Goal: Task Accomplishment & Management: Manage account settings

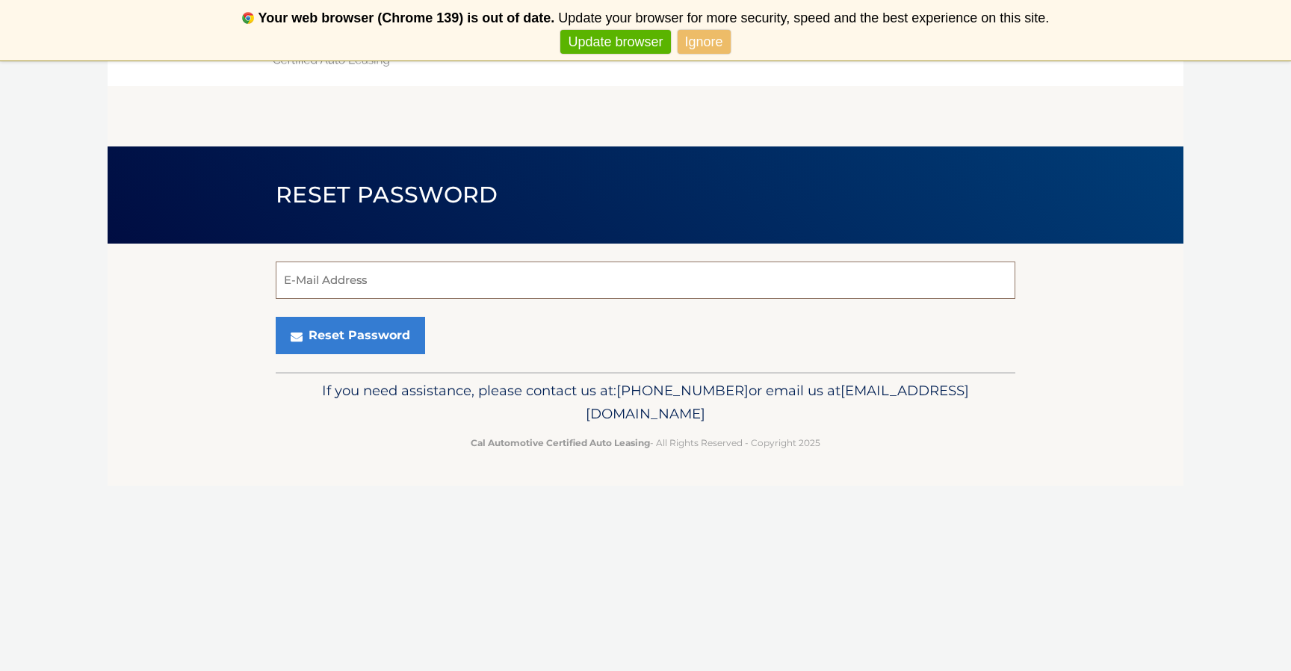
click at [496, 294] on input "E-Mail Address" at bounding box center [645, 279] width 739 height 37
type input "[EMAIL_ADDRESS][DOMAIN_NAME]"
click at [276, 317] on button "Reset Password" at bounding box center [350, 335] width 149 height 37
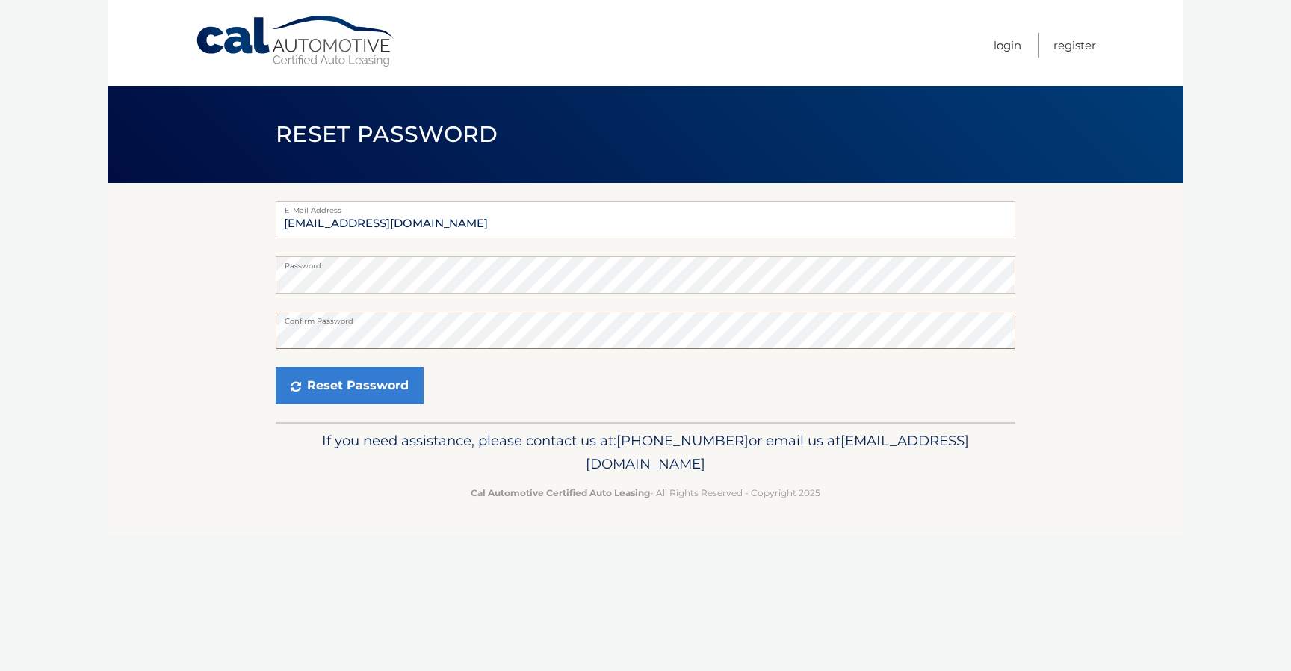
click at [276, 367] on button "Reset Password" at bounding box center [350, 385] width 148 height 37
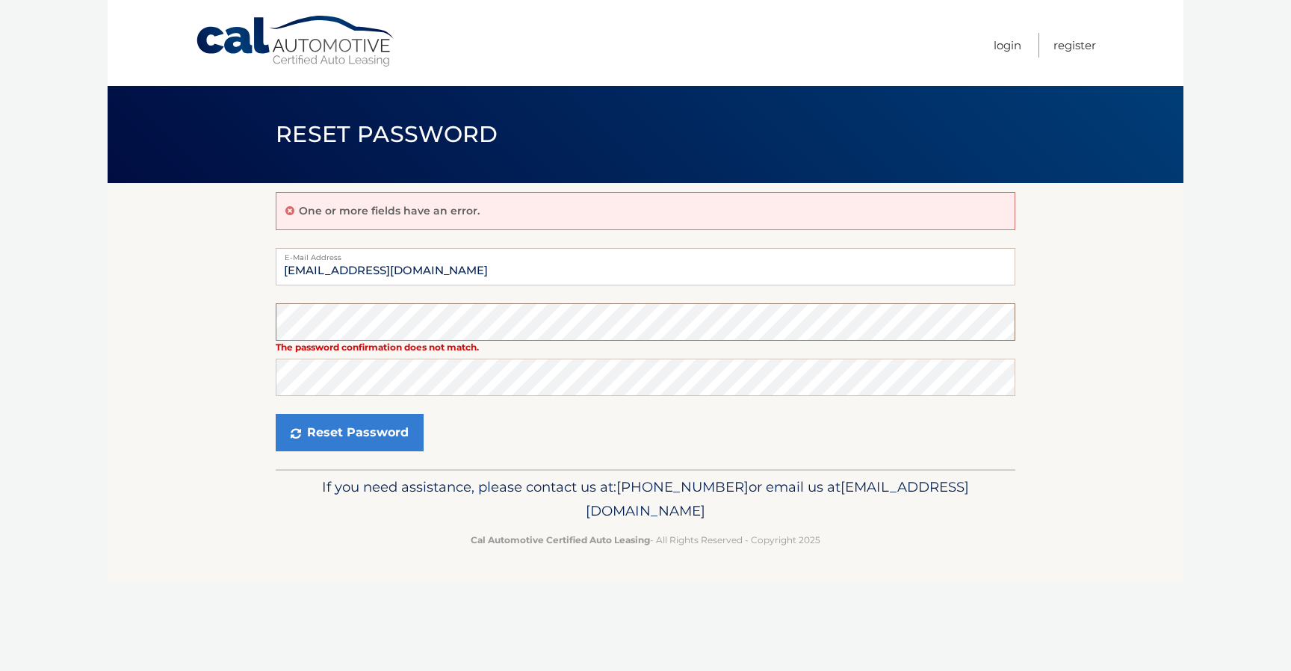
click at [140, 316] on section "One or more fields have an error. E-Mail Address robdhondt0426@gmail.com The pa…" at bounding box center [645, 326] width 1075 height 286
click at [276, 414] on button "Reset Password" at bounding box center [350, 432] width 148 height 37
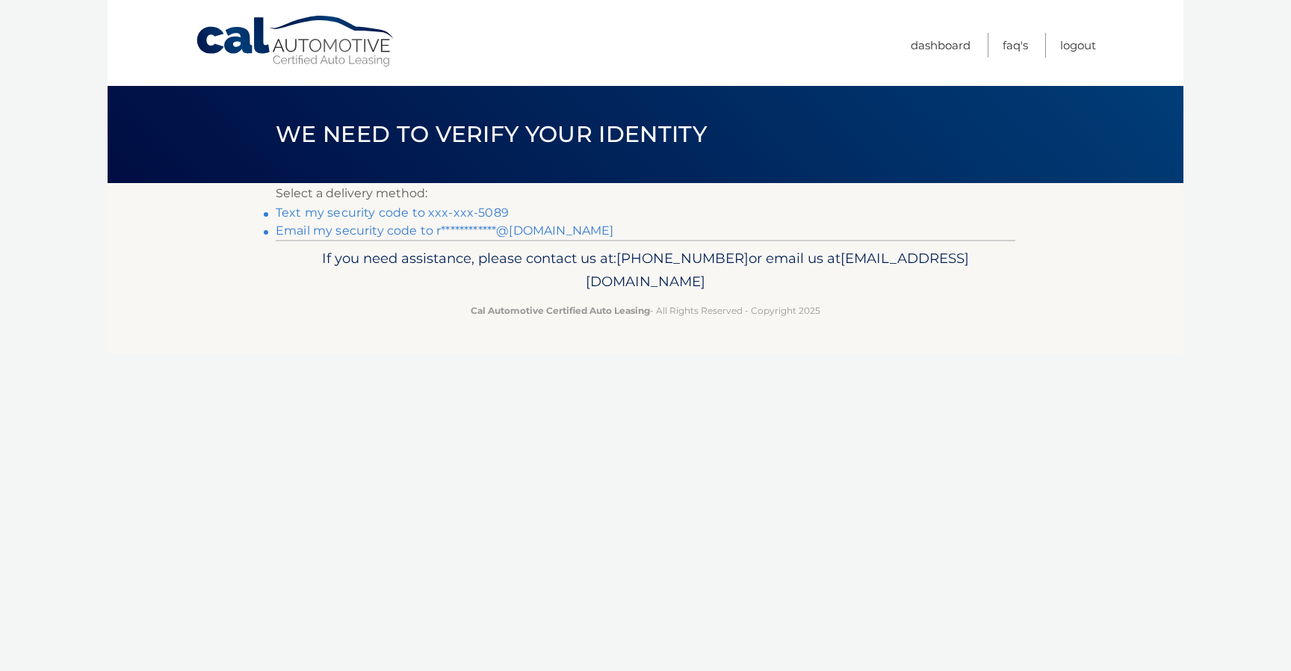
click at [482, 220] on link "Text my security code to xxx-xxx-5089" at bounding box center [392, 212] width 233 height 14
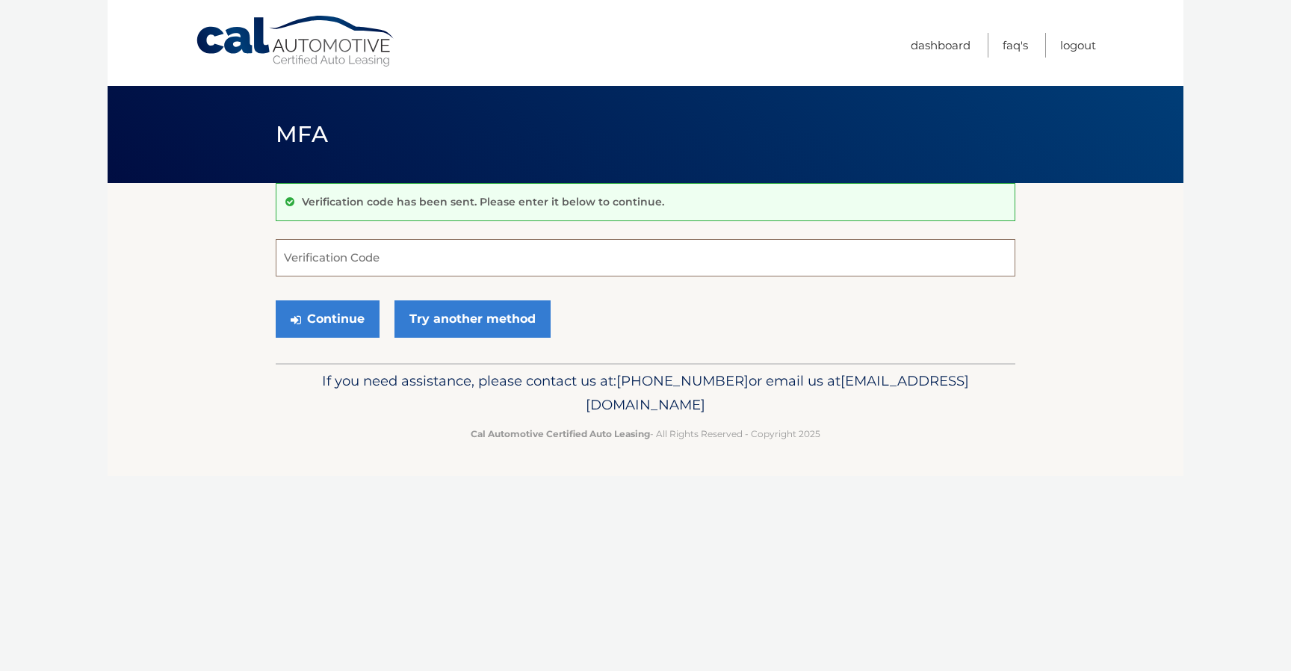
paste input "026400"
type input "026400"
click at [276, 300] on button "Continue" at bounding box center [328, 318] width 104 height 37
click at [358, 319] on button "Continue" at bounding box center [328, 318] width 104 height 37
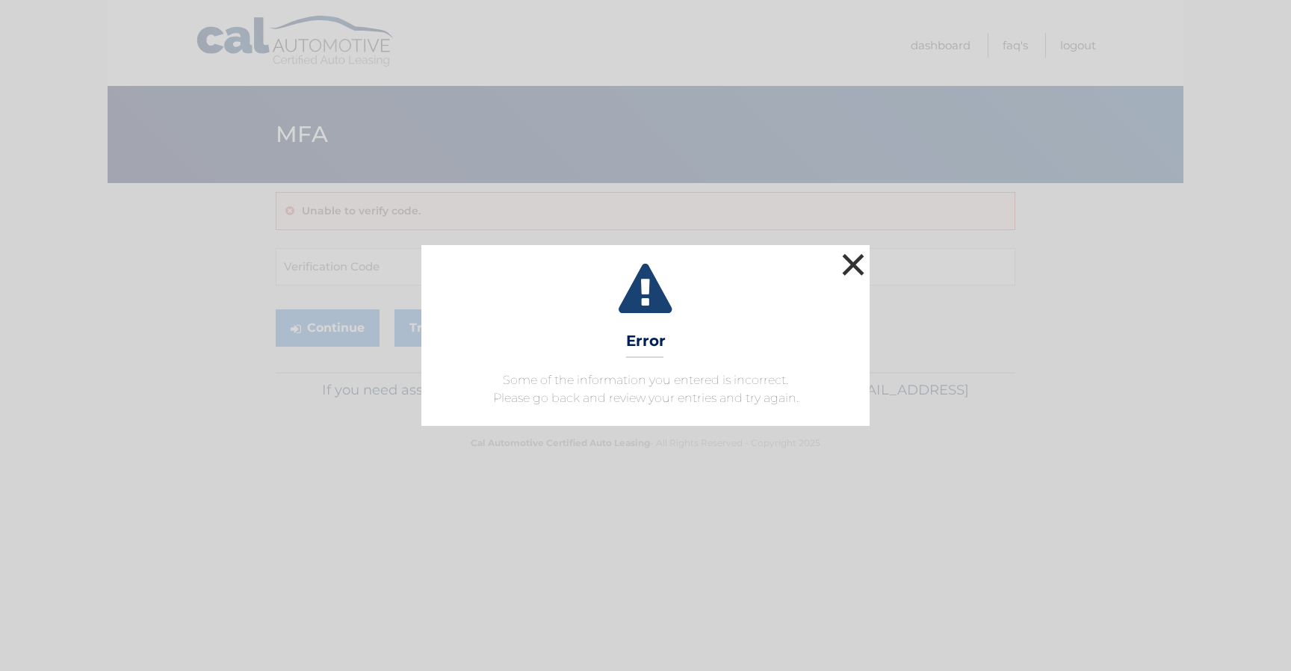
click at [857, 262] on button "×" at bounding box center [853, 264] width 30 height 30
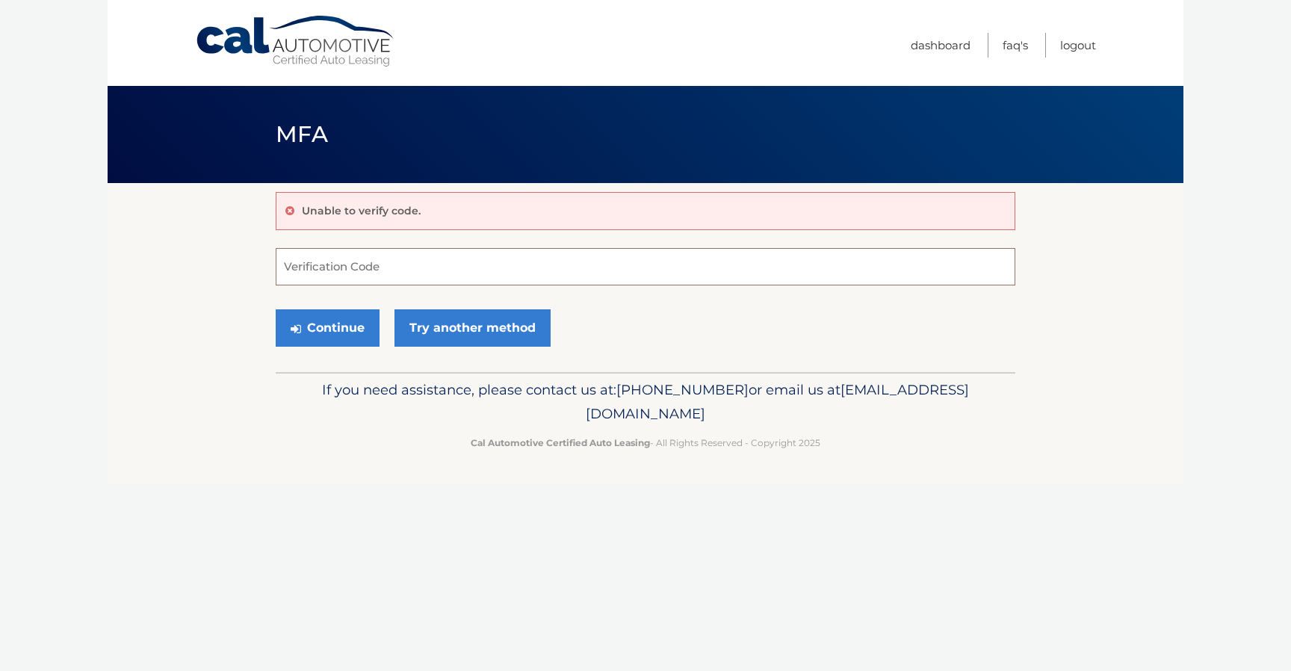
click at [655, 258] on input "Verification Code" at bounding box center [645, 266] width 739 height 37
paste input "026400"
type input "026400"
click at [350, 323] on button "Continue" at bounding box center [328, 327] width 104 height 37
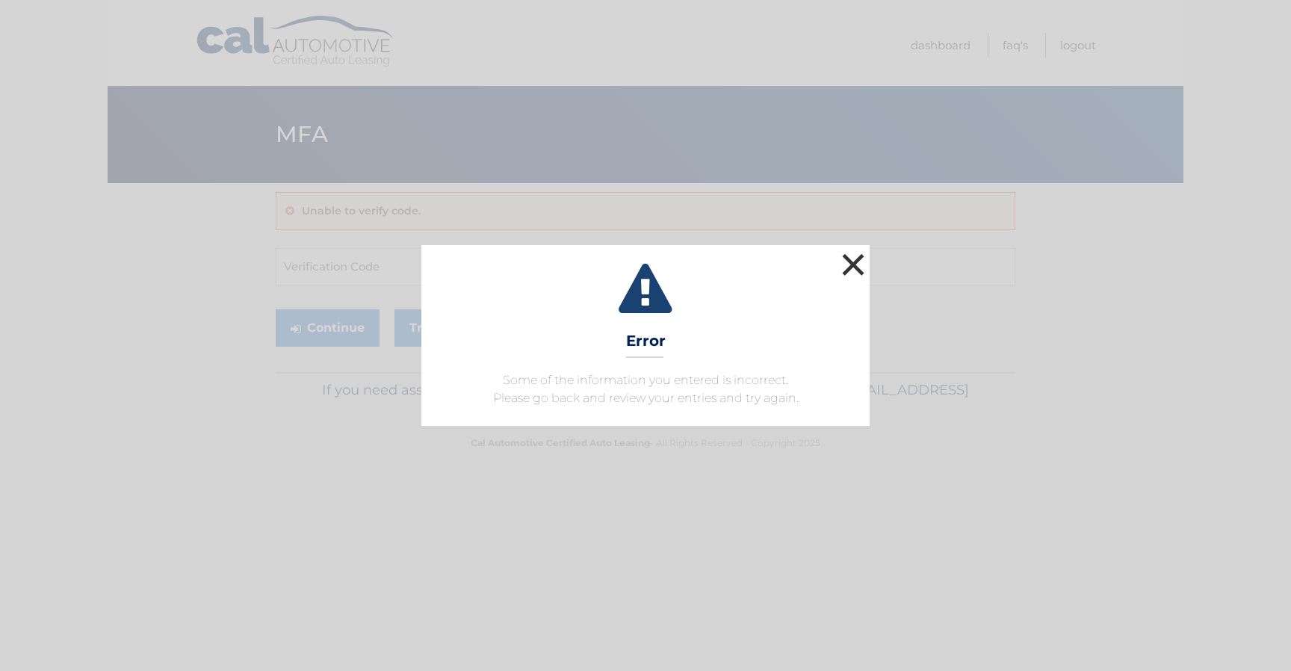
click at [863, 267] on button "×" at bounding box center [853, 264] width 30 height 30
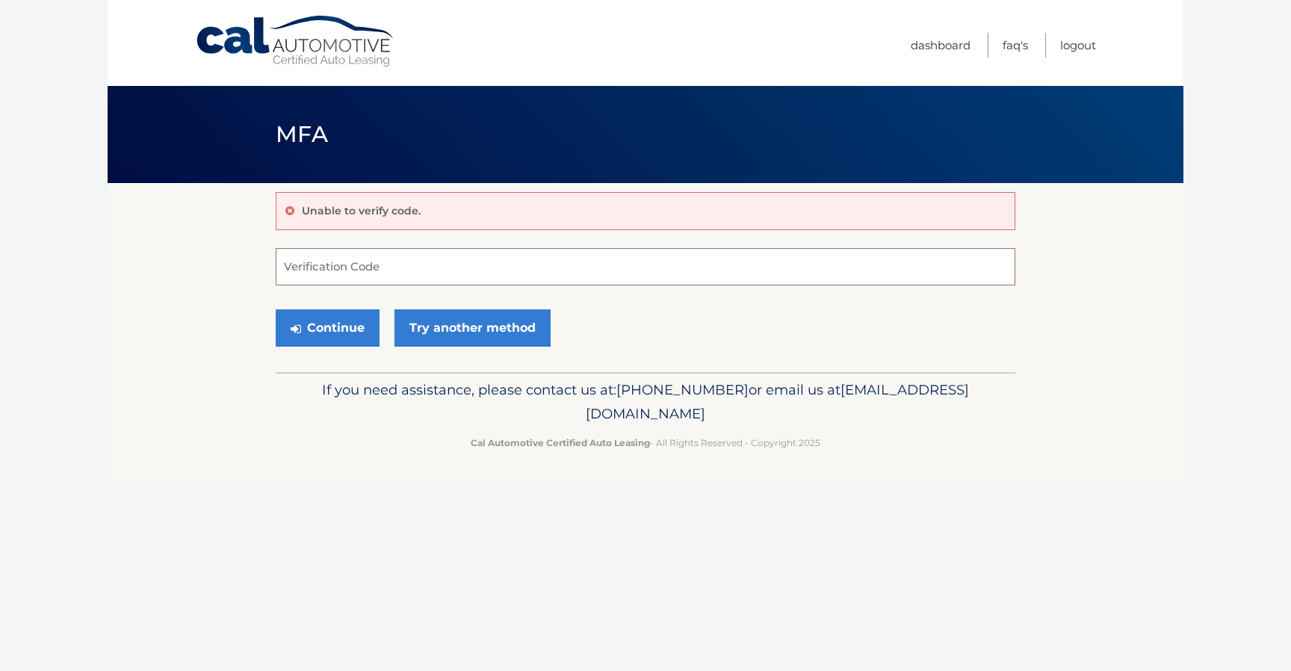
click at [484, 280] on input "Verification Code" at bounding box center [645, 266] width 739 height 37
type input "026400"
click at [326, 316] on button "Continue" at bounding box center [328, 327] width 104 height 37
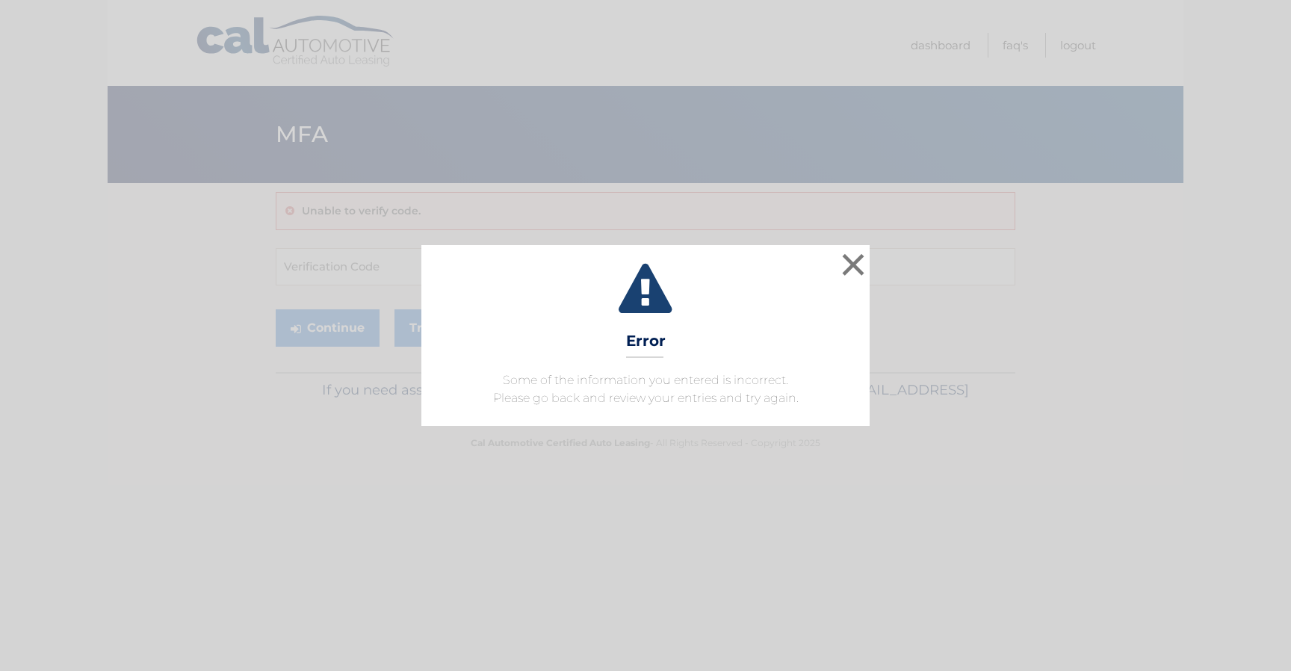
click at [494, 218] on div "× Error Some of the information you entered is incorrect. Please go back and re…" at bounding box center [645, 335] width 1291 height 671
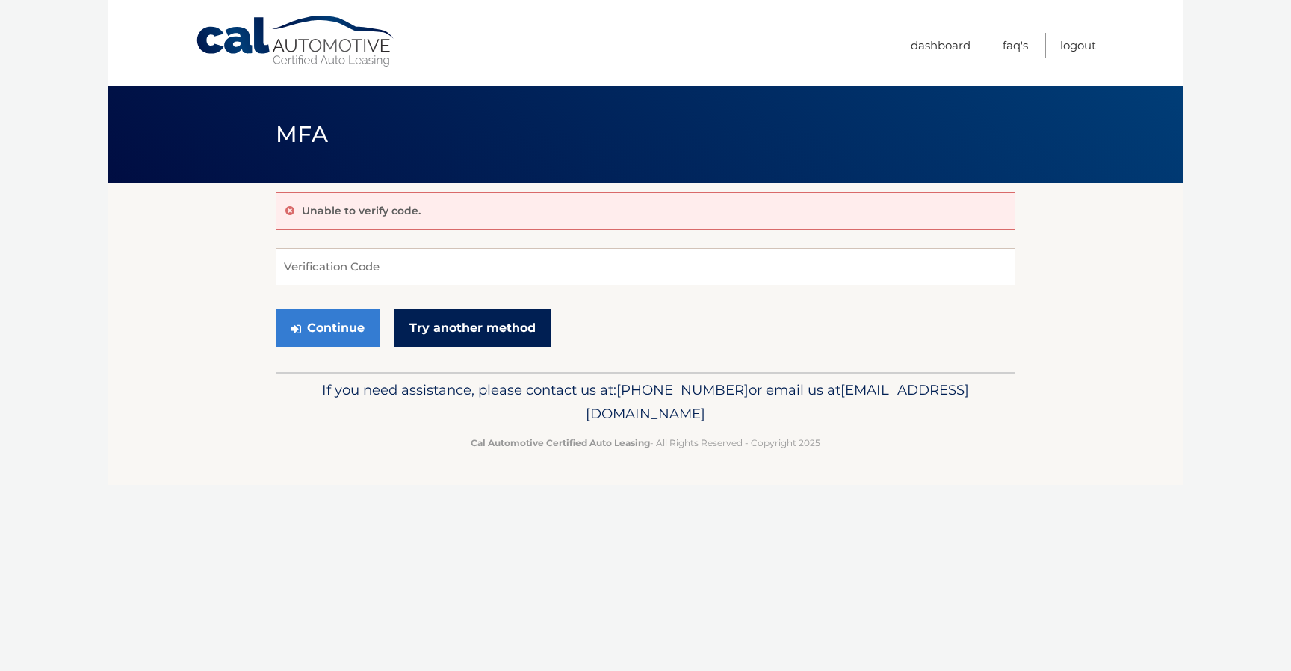
click at [460, 319] on link "Try another method" at bounding box center [472, 327] width 156 height 37
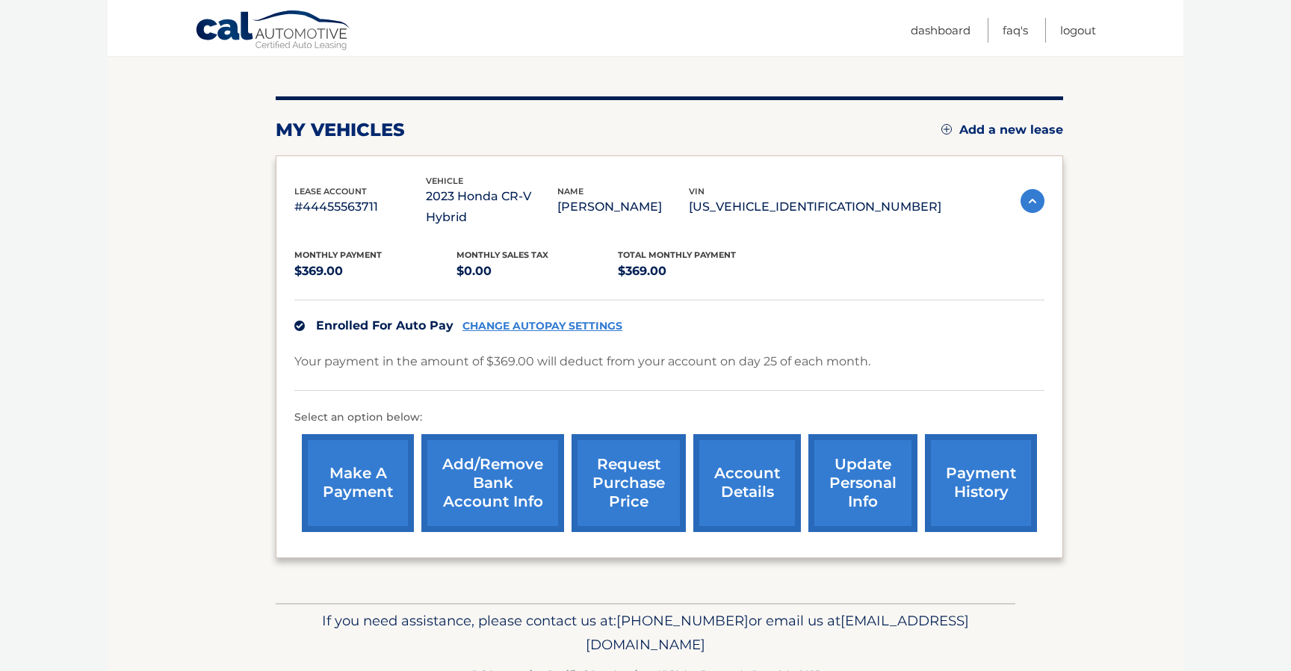
scroll to position [155, 0]
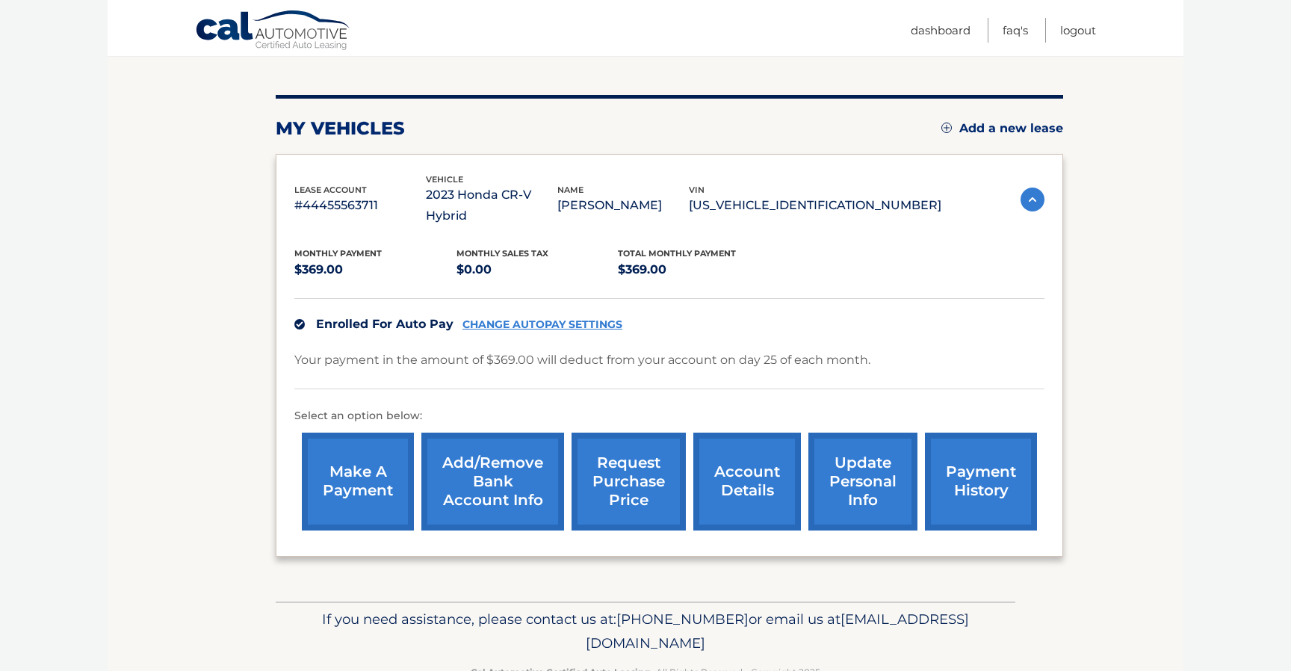
click at [493, 465] on link "Add/Remove bank account info" at bounding box center [492, 481] width 143 height 98
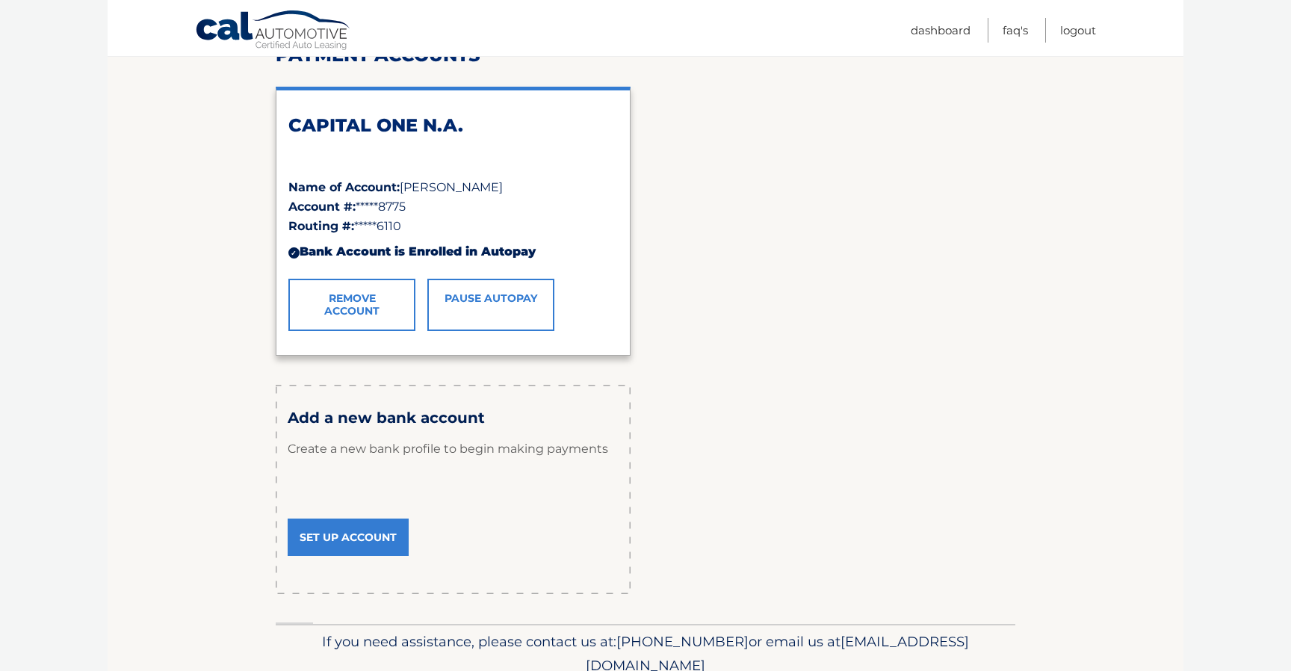
scroll to position [216, 0]
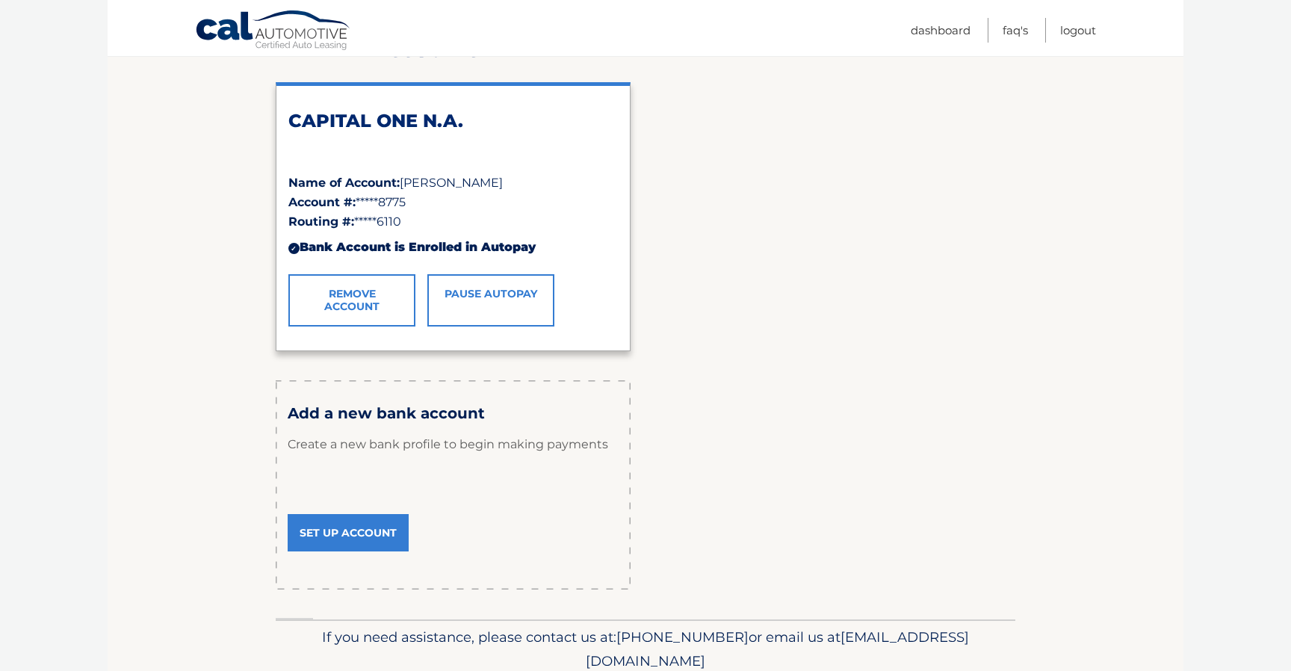
click at [378, 526] on link "Set Up Account" at bounding box center [348, 532] width 121 height 37
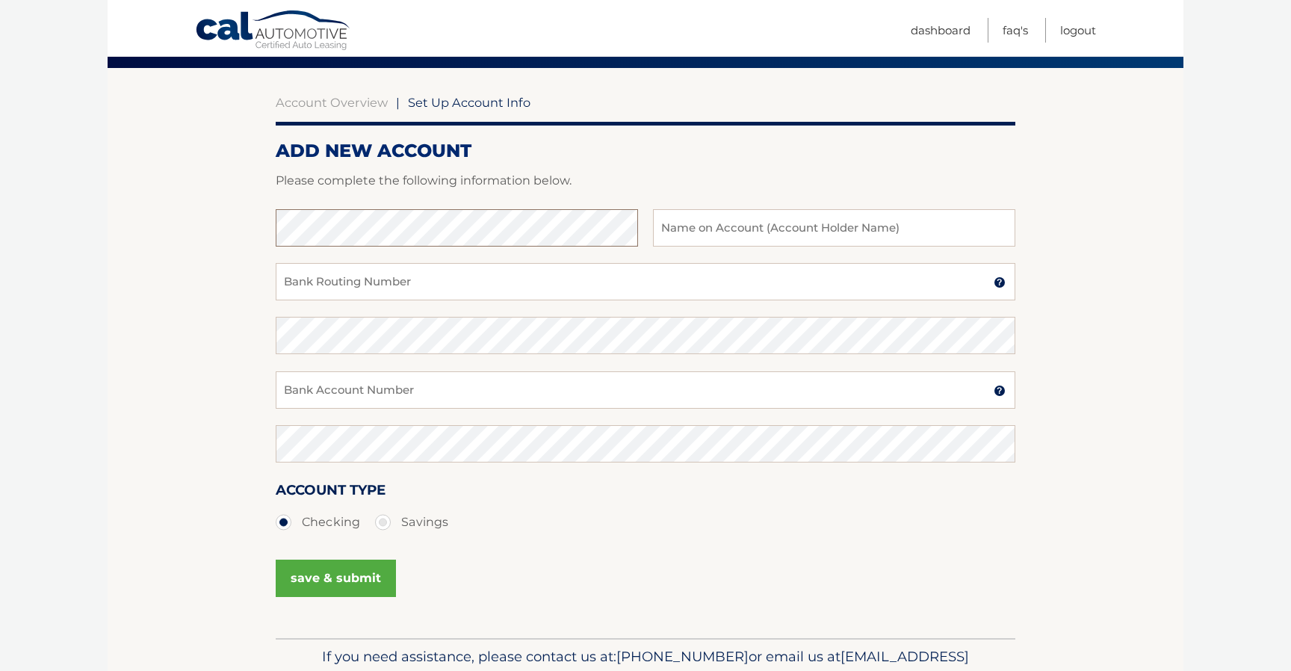
scroll to position [108, 0]
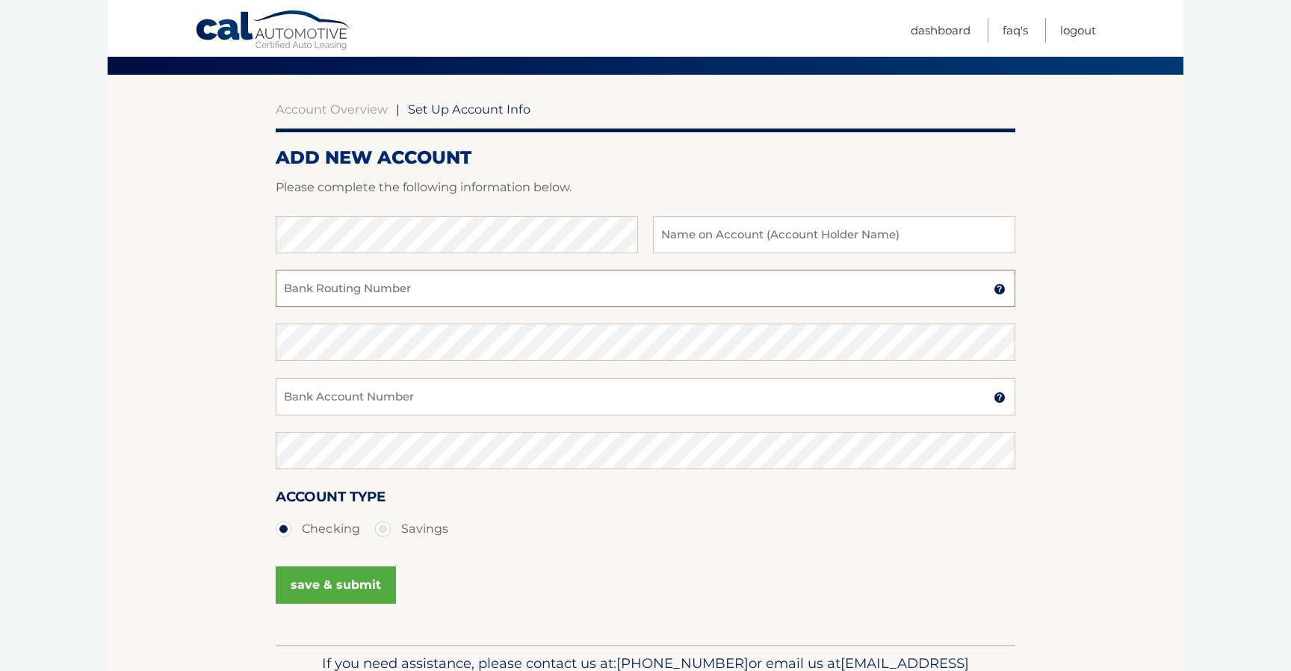
click at [435, 296] on input "Bank Routing Number" at bounding box center [645, 288] width 739 height 37
paste input "2903197803"
type input "[PERSON_NAME]"
click at [522, 400] on input "Bank Account Number" at bounding box center [645, 396] width 739 height 37
paste input "2903197803"
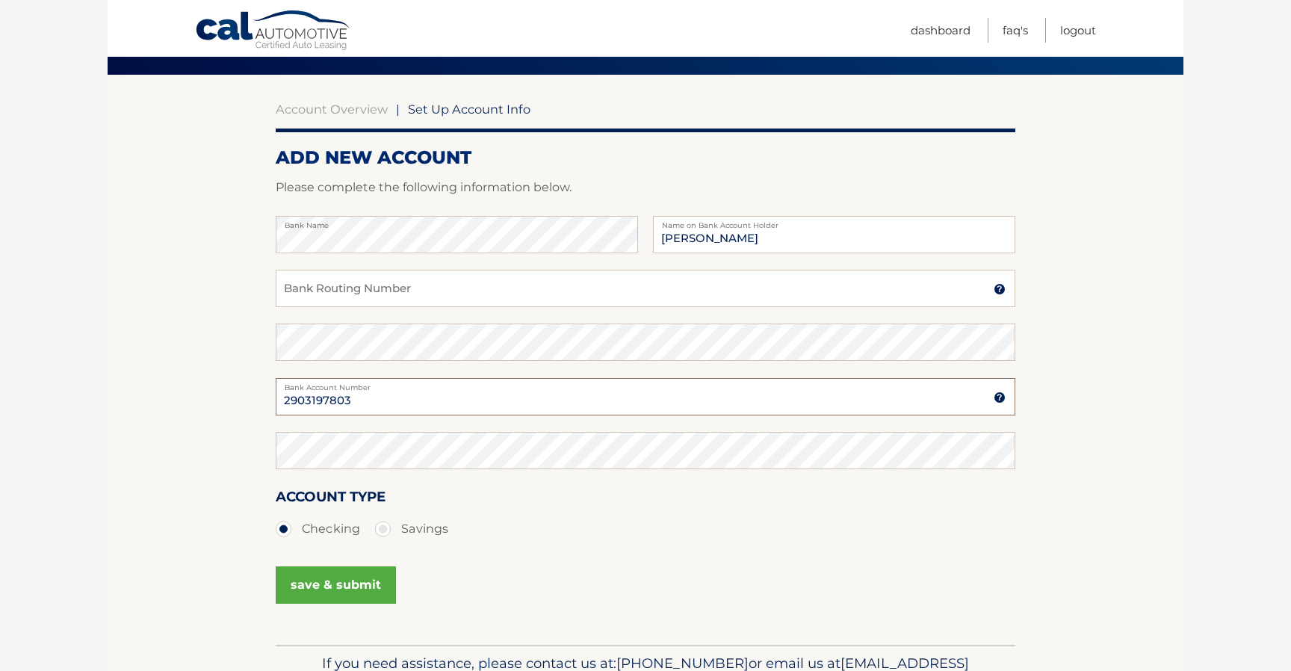
type input "2903197803"
click at [403, 308] on div "Bank Routing Number A 9-digit number at the lower left corner of a check. Conta…" at bounding box center [645, 297] width 739 height 54
click at [403, 293] on input "Bank Routing Number" at bounding box center [645, 288] width 739 height 37
paste input "021000021"
type input "021000021"
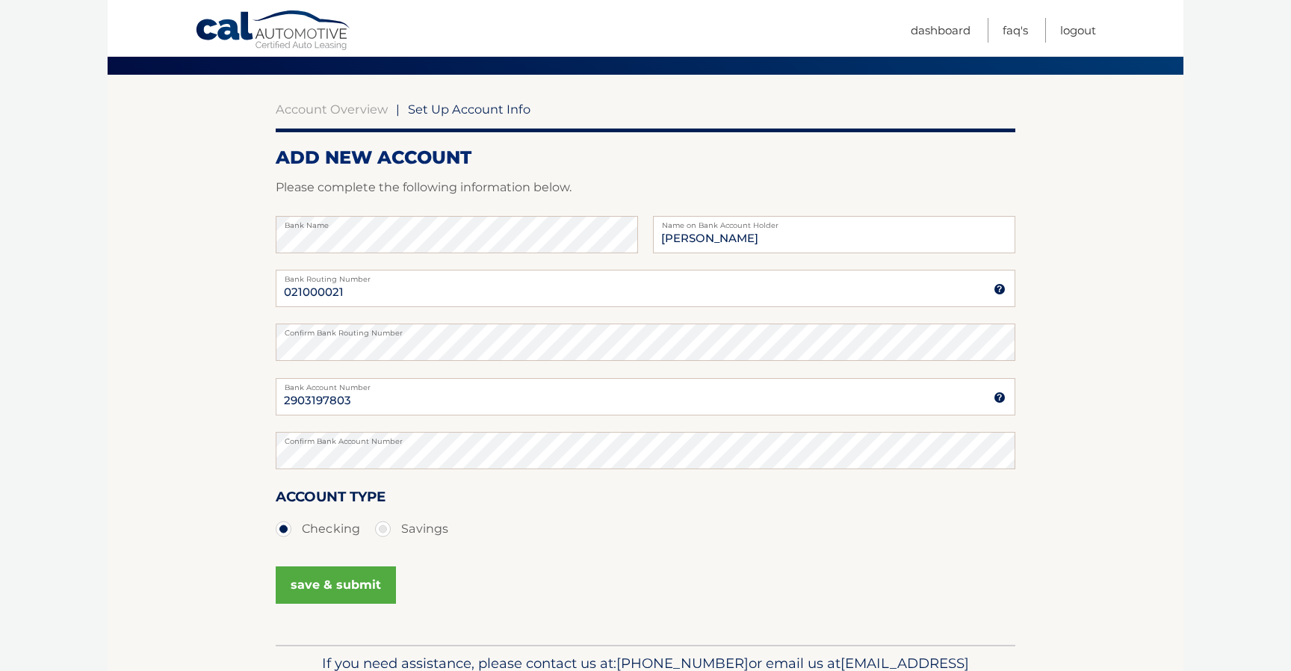
click at [319, 582] on button "save & submit" at bounding box center [336, 584] width 120 height 37
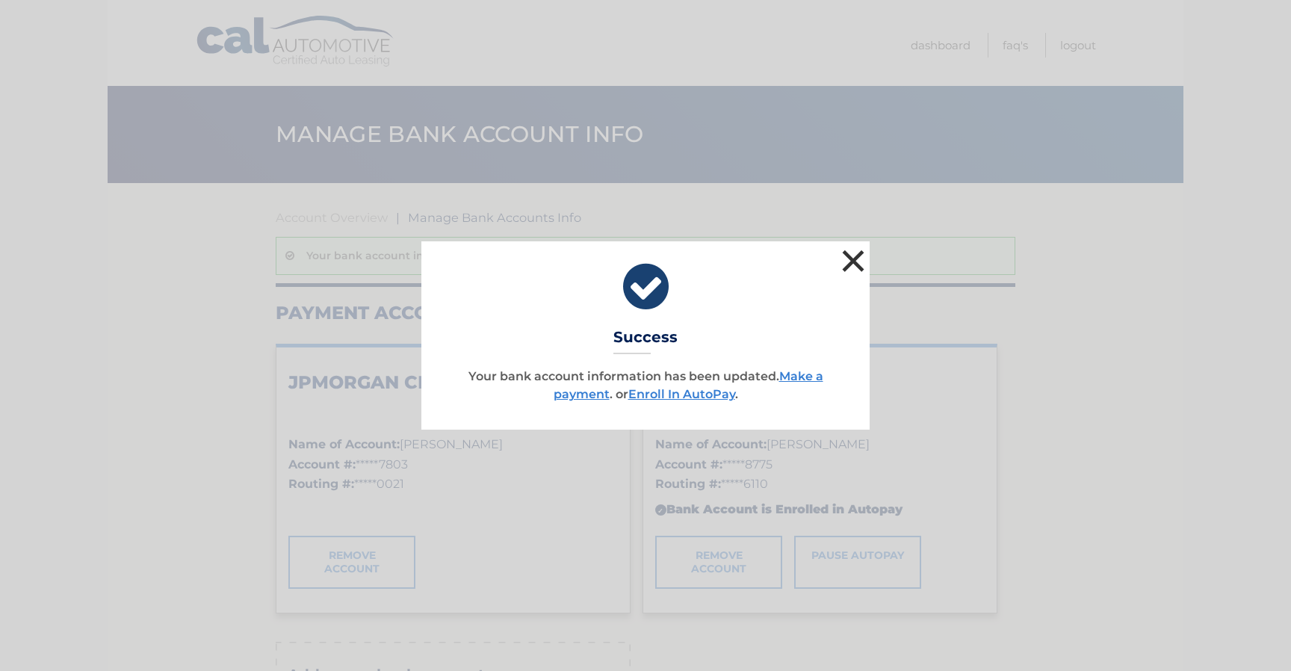
click at [845, 264] on button "×" at bounding box center [853, 261] width 30 height 30
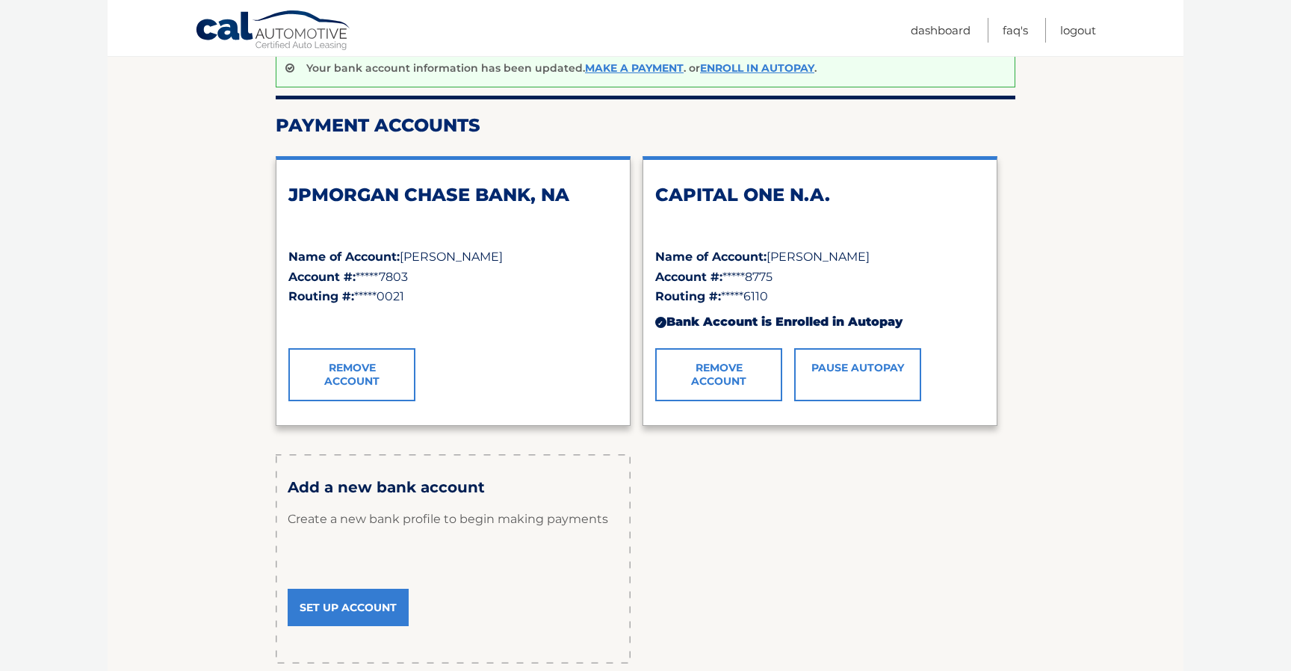
scroll to position [188, 0]
